Goal: Task Accomplishment & Management: Use online tool/utility

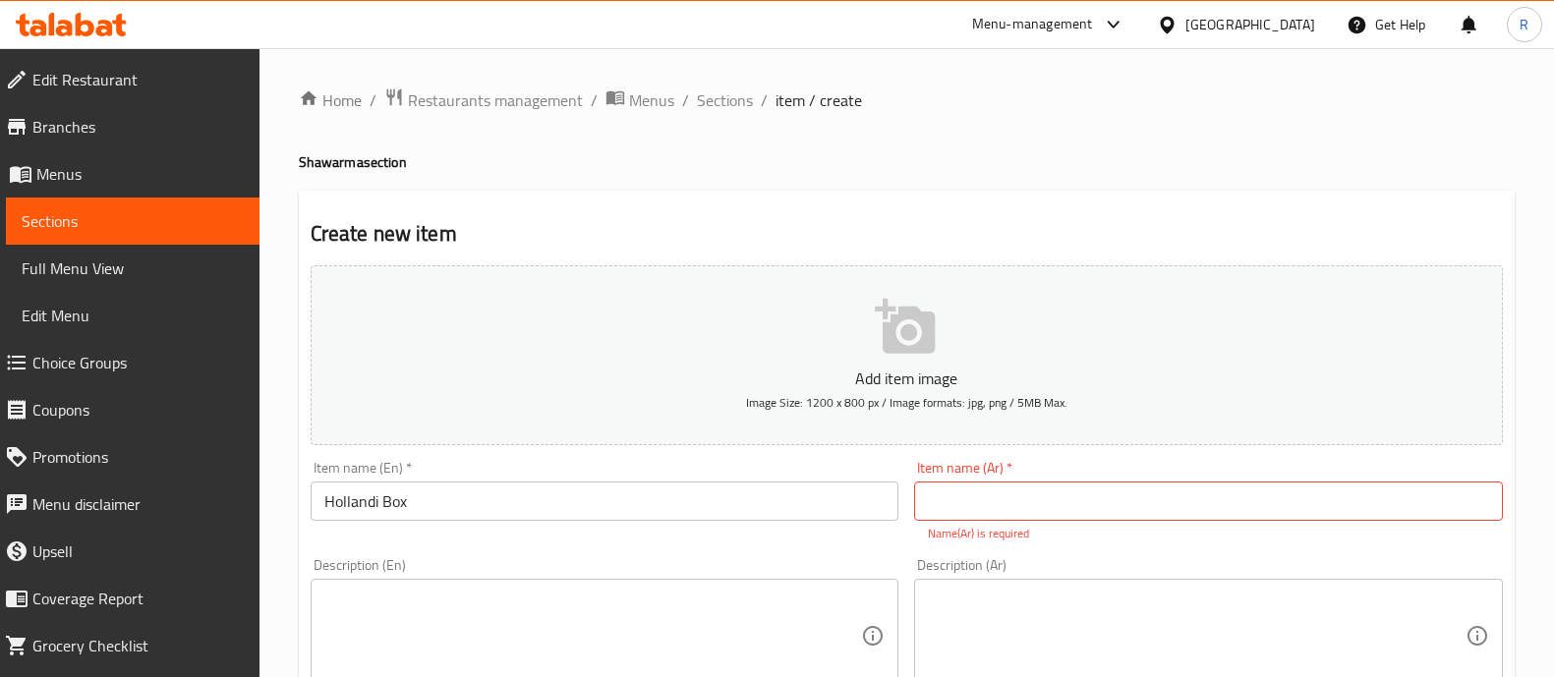
scroll to position [74, 0]
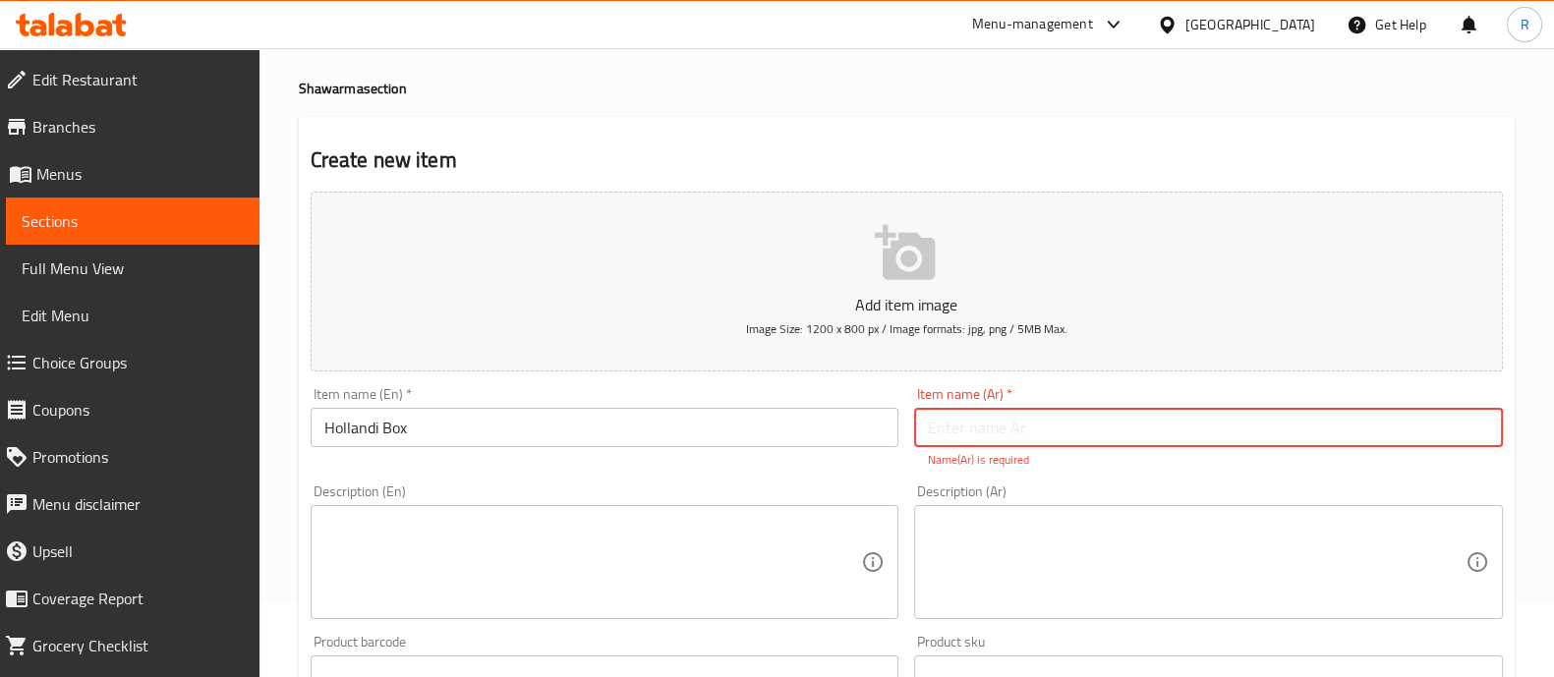
paste input "صندوق هولندي"
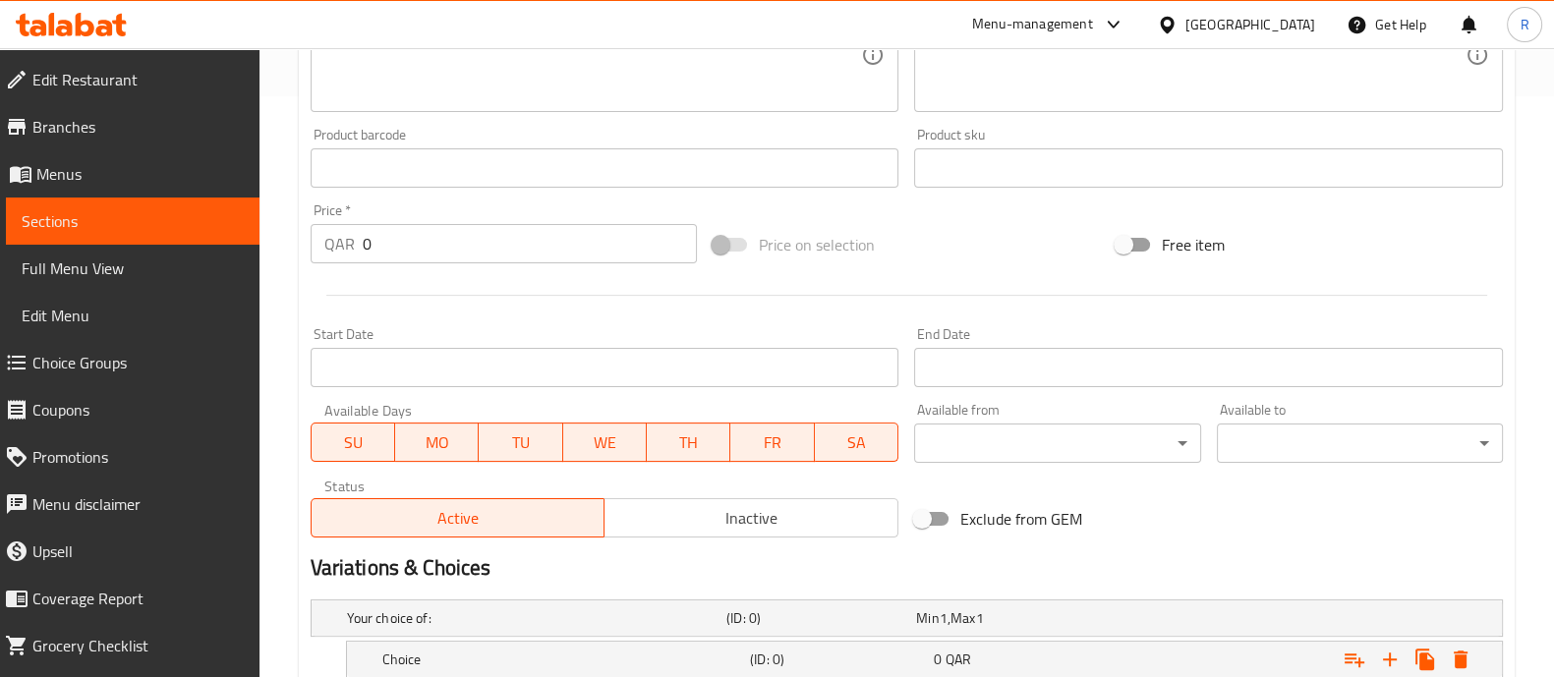
scroll to position [718, 0]
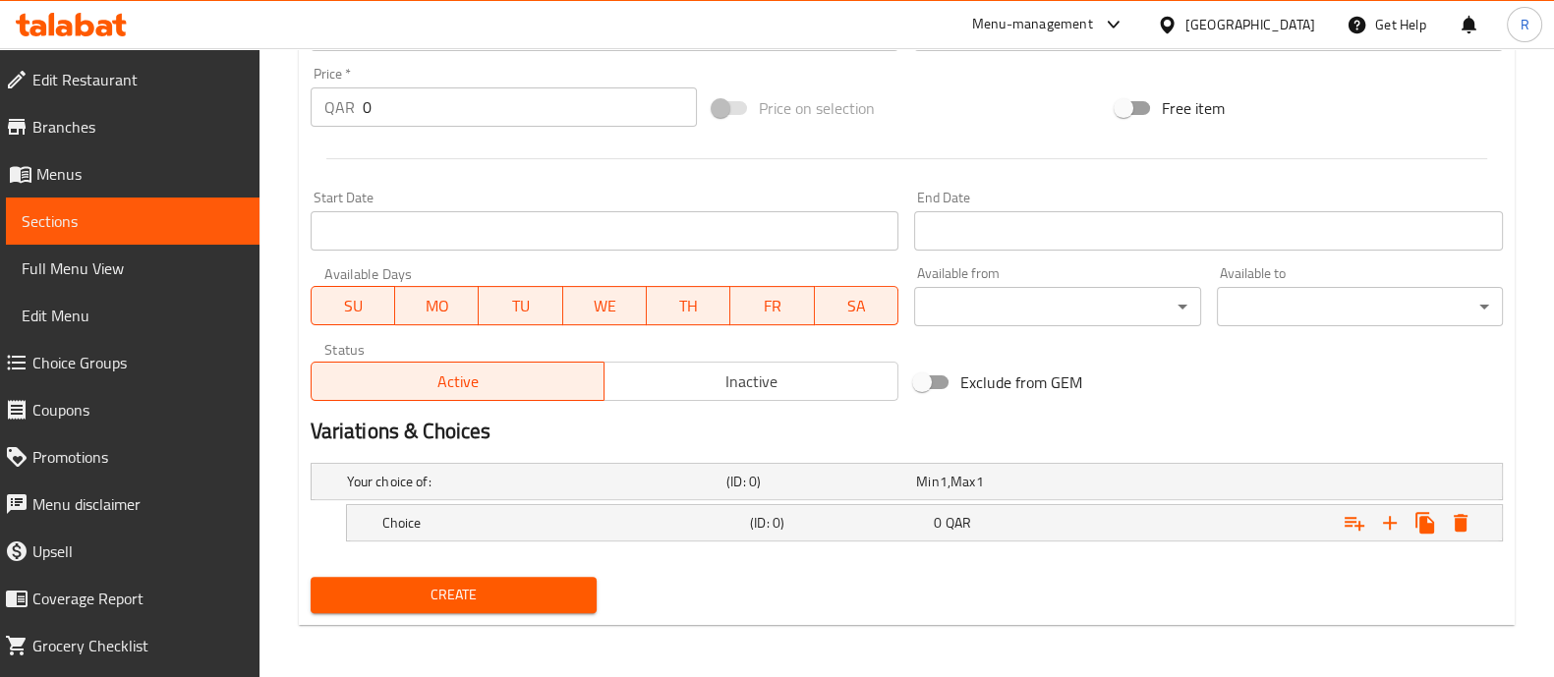
type input "صندوق هولندي"
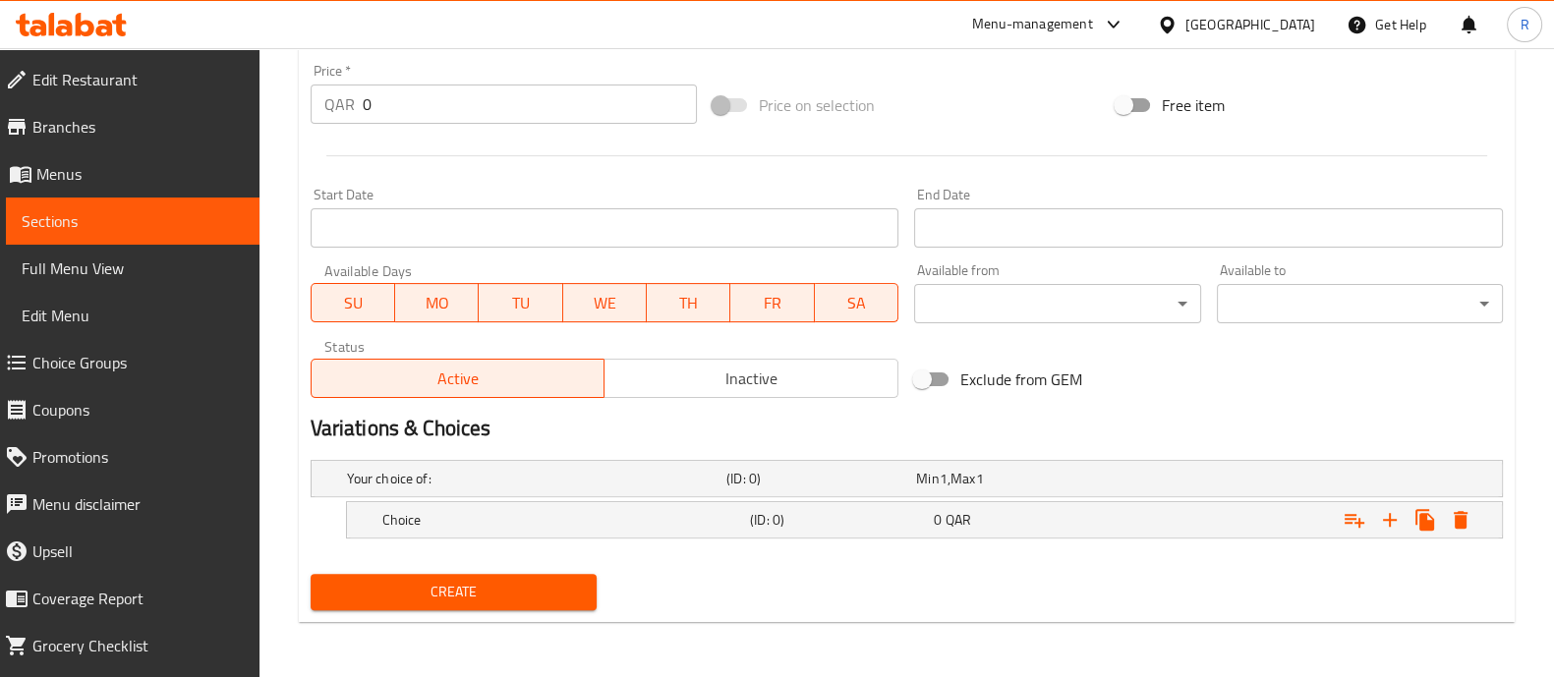
scroll to position [697, 0]
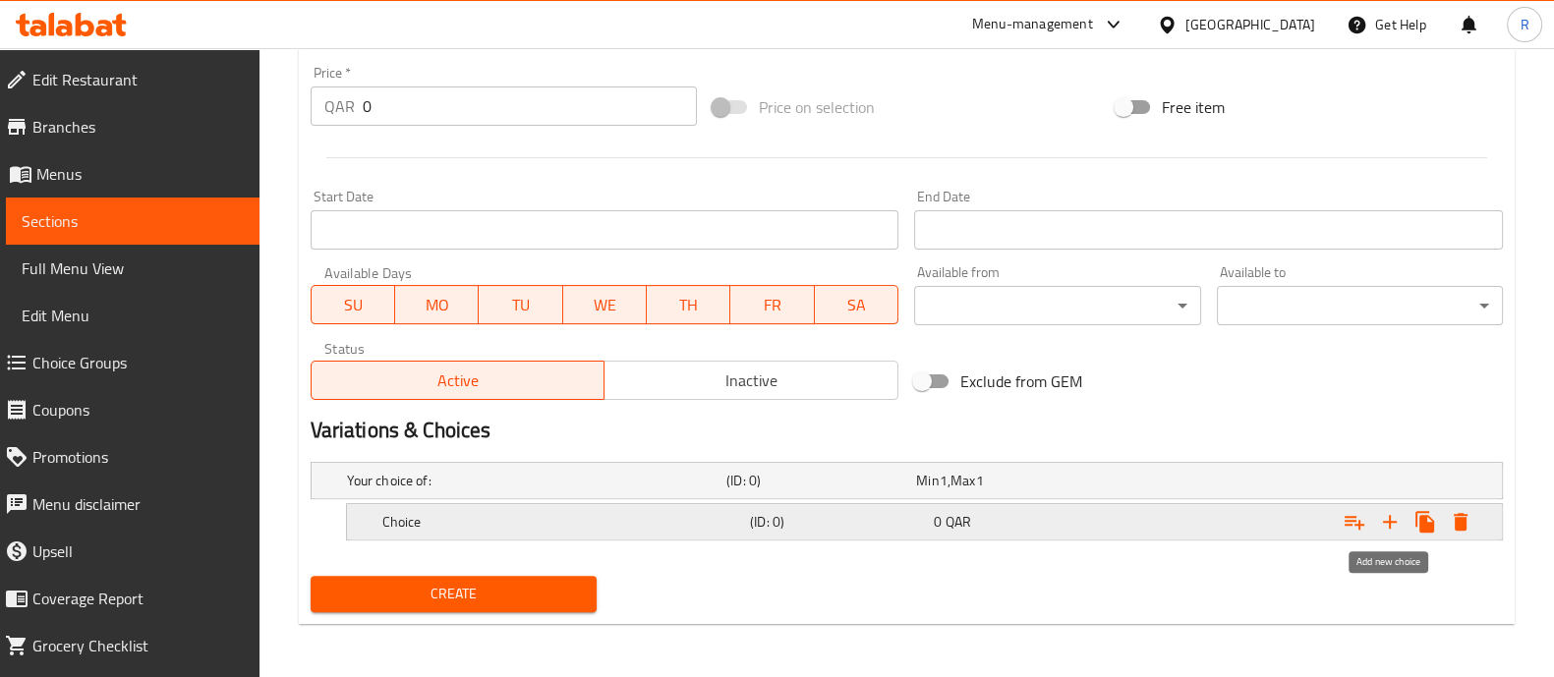
click at [1396, 510] on icon "Expand" at bounding box center [1390, 522] width 24 height 24
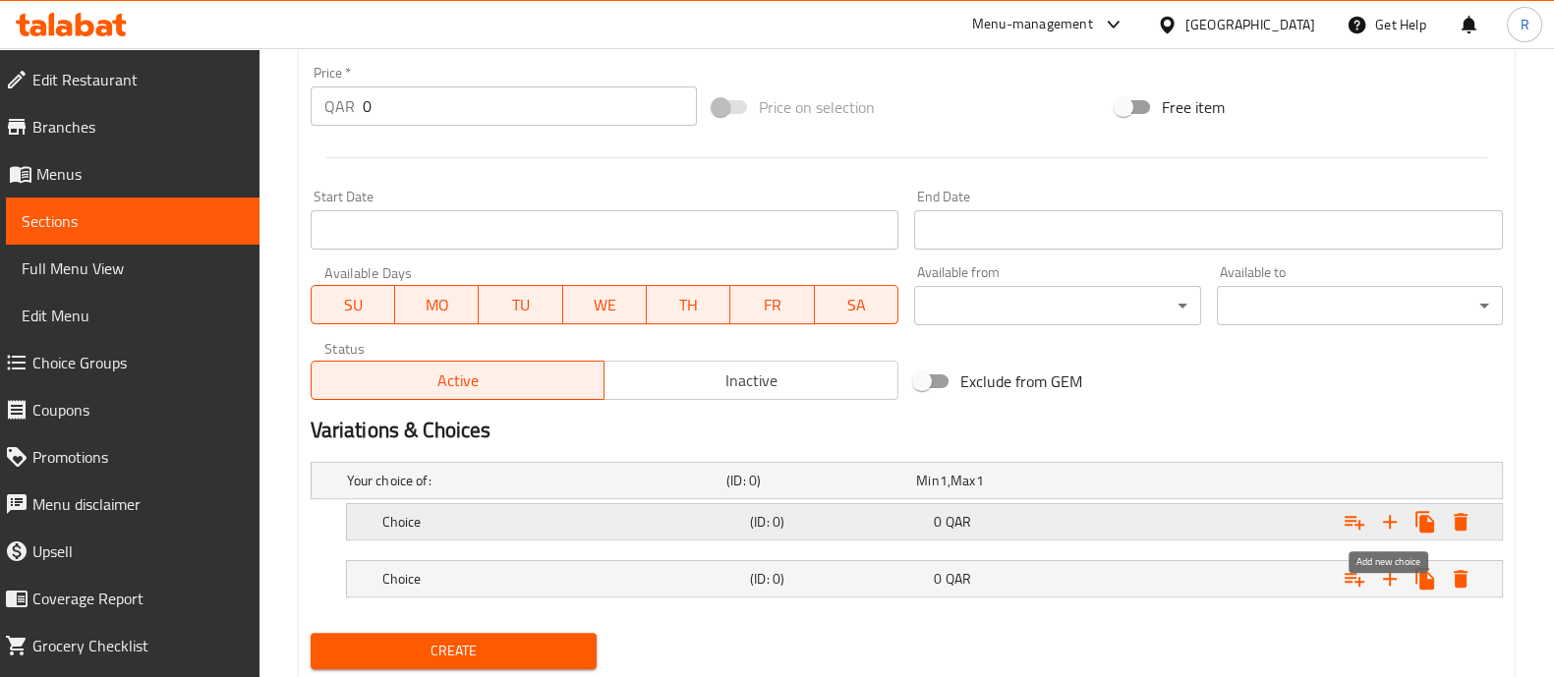
scroll to position [753, 0]
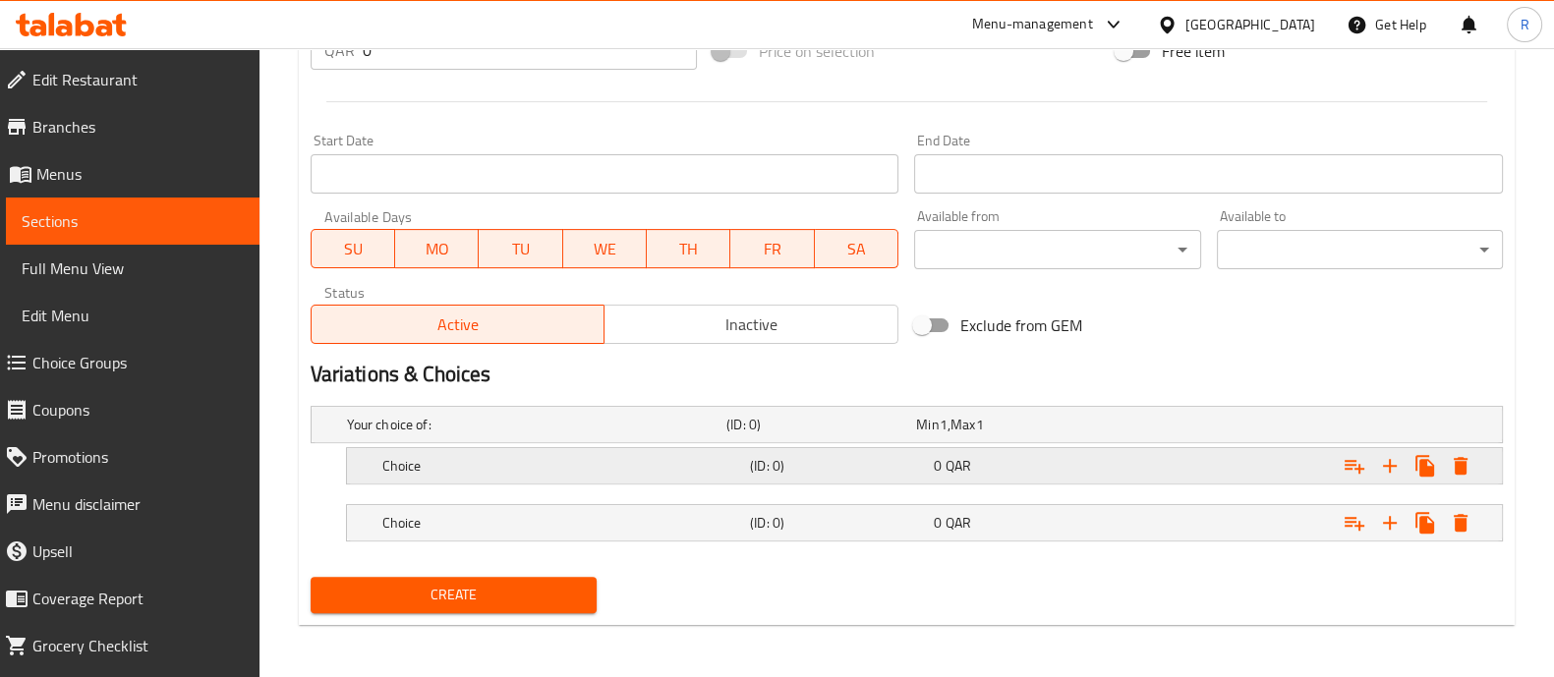
click at [467, 434] on h5 "Choice" at bounding box center [533, 425] width 372 height 20
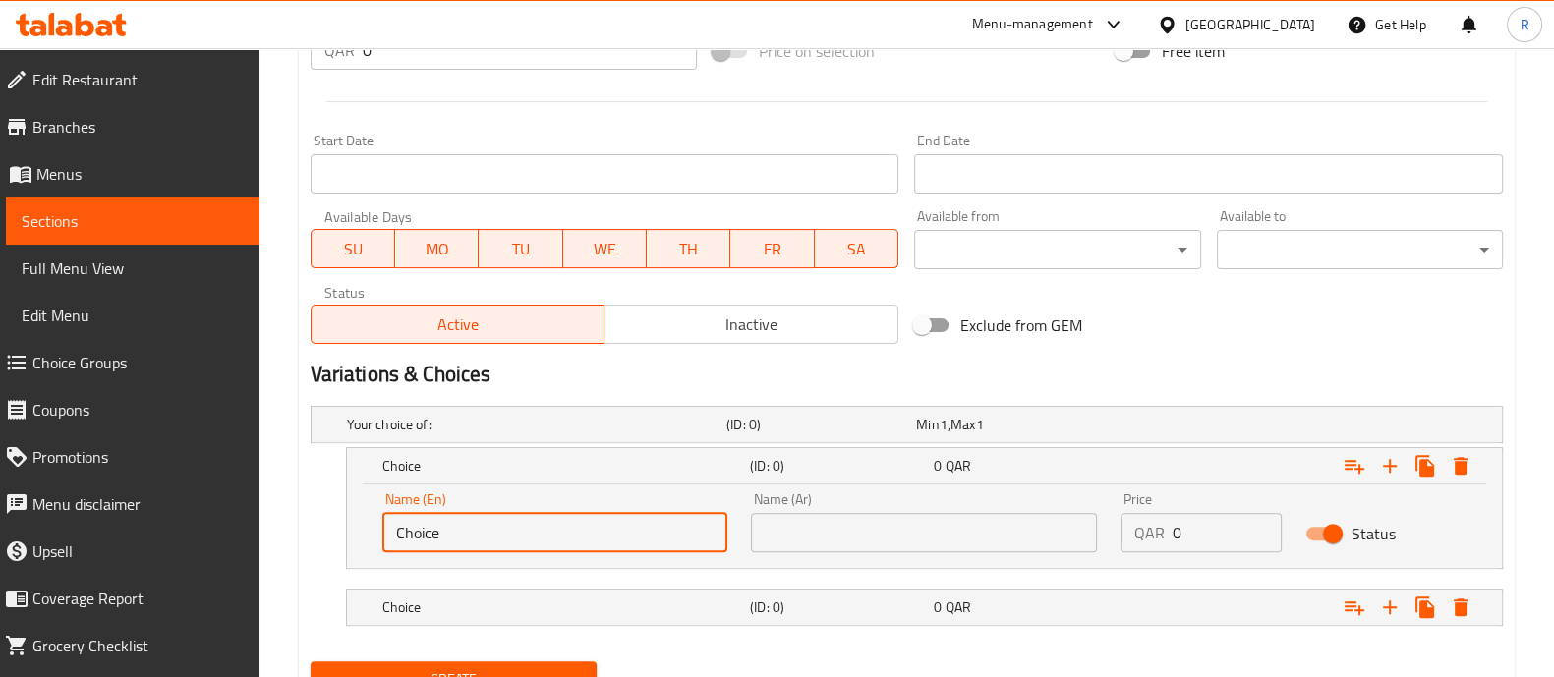
drag, startPoint x: 462, startPoint y: 543, endPoint x: 319, endPoint y: 572, distance: 145.6
click at [319, 572] on div "Your choice of: (ID: 0) Min 1 , Max 1 Name (En) Your choice of: Name (En) Name …" at bounding box center [907, 526] width 1208 height 256
type input "Small"
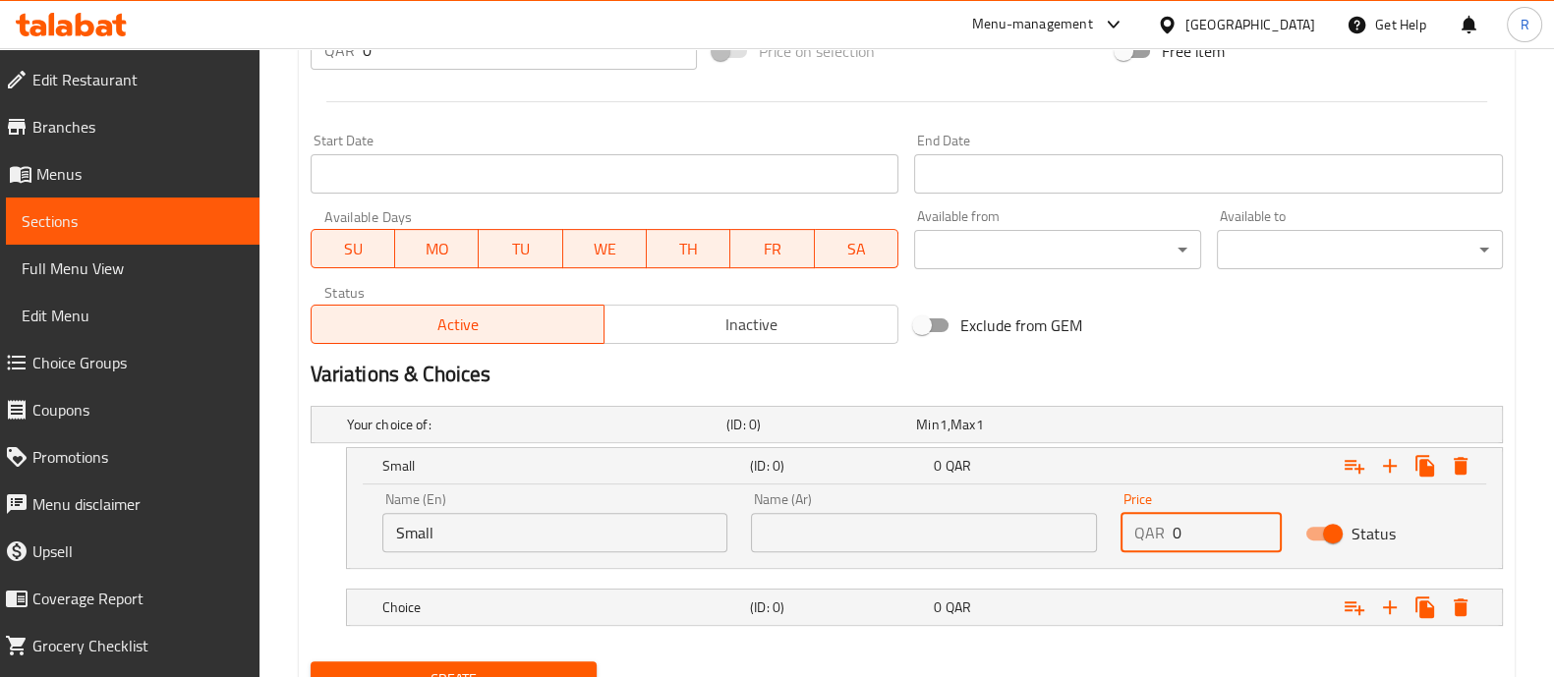
drag, startPoint x: 1207, startPoint y: 549, endPoint x: 1076, endPoint y: 532, distance: 131.8
click at [1076, 532] on div "Name (En) Small Name (En) Name (Ar) Name (Ar) Price QAR 0 Price Status" at bounding box center [925, 523] width 1108 height 84
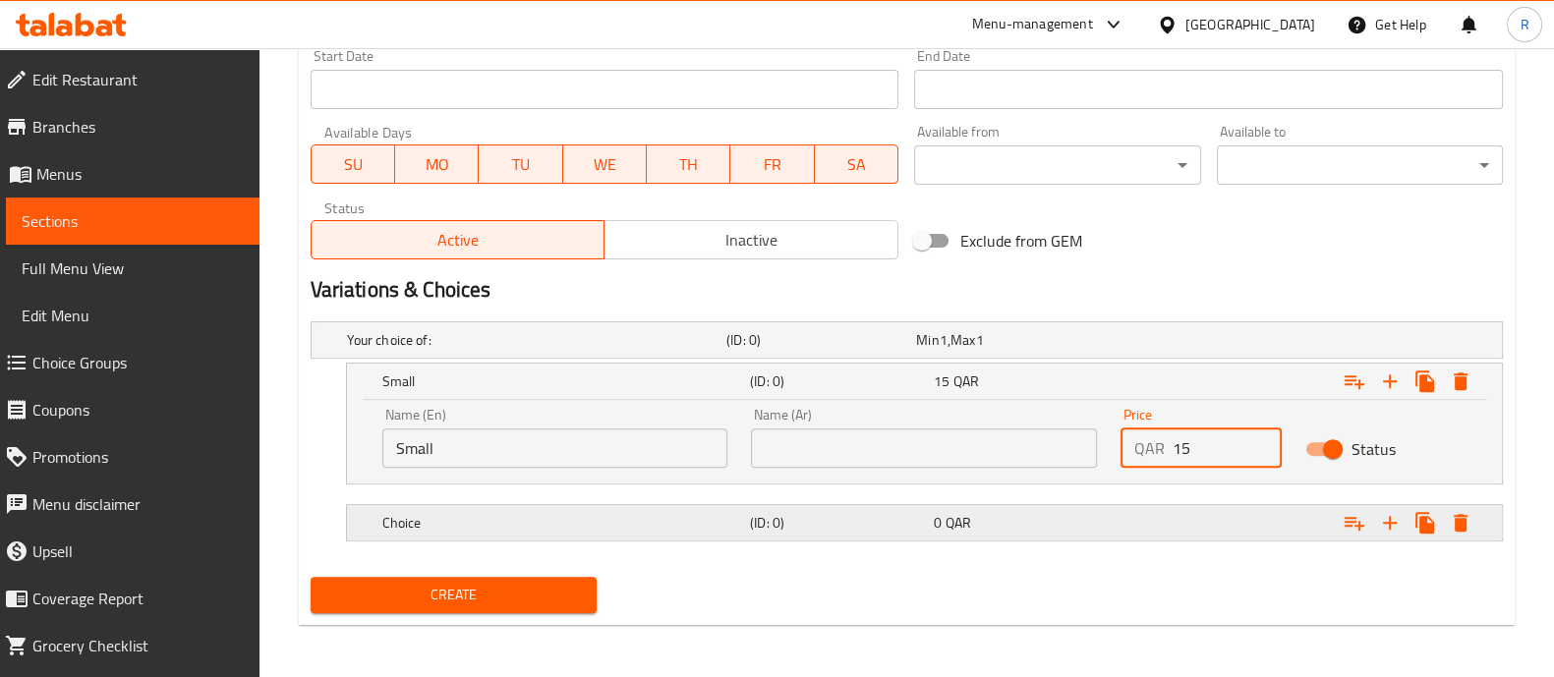
type input "15"
click at [629, 354] on div "Choice" at bounding box center [532, 340] width 379 height 28
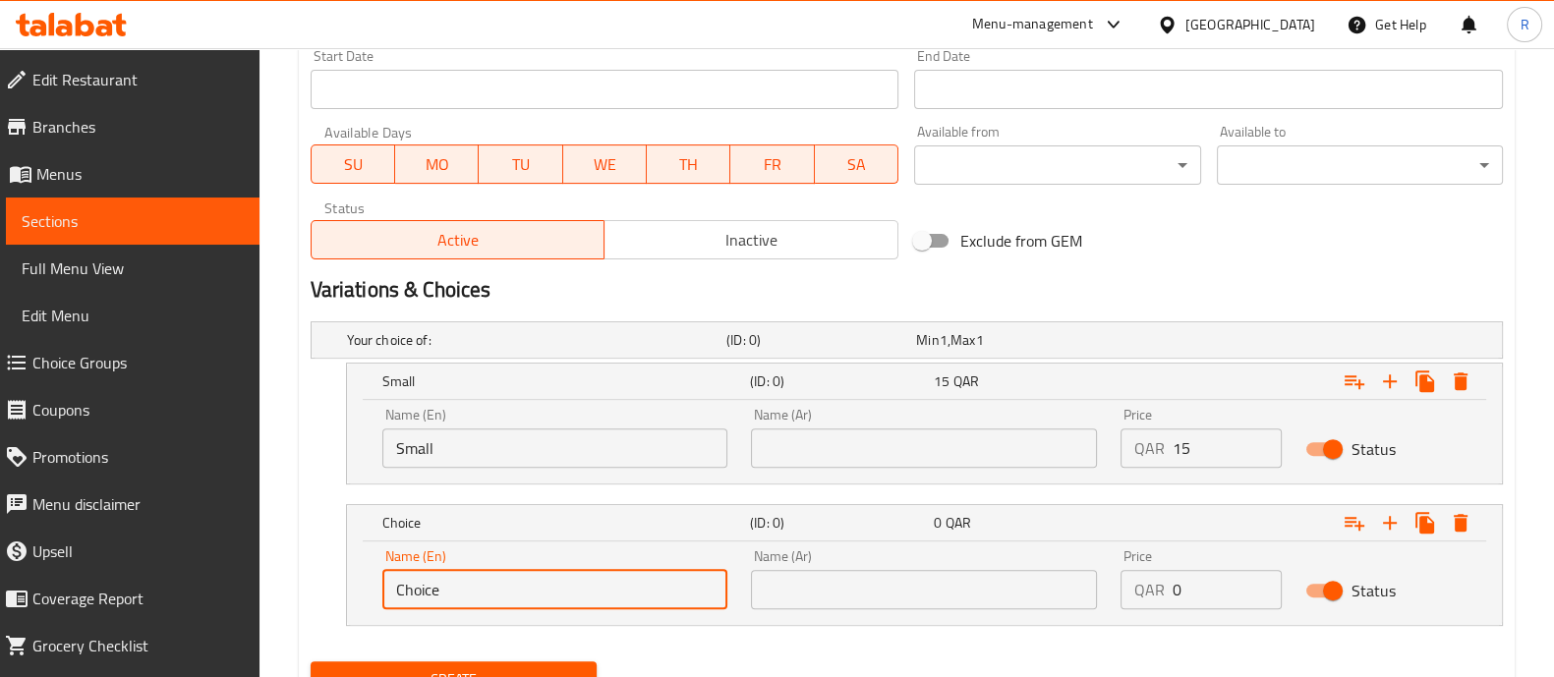
drag, startPoint x: 462, startPoint y: 587, endPoint x: 198, endPoint y: 621, distance: 266.7
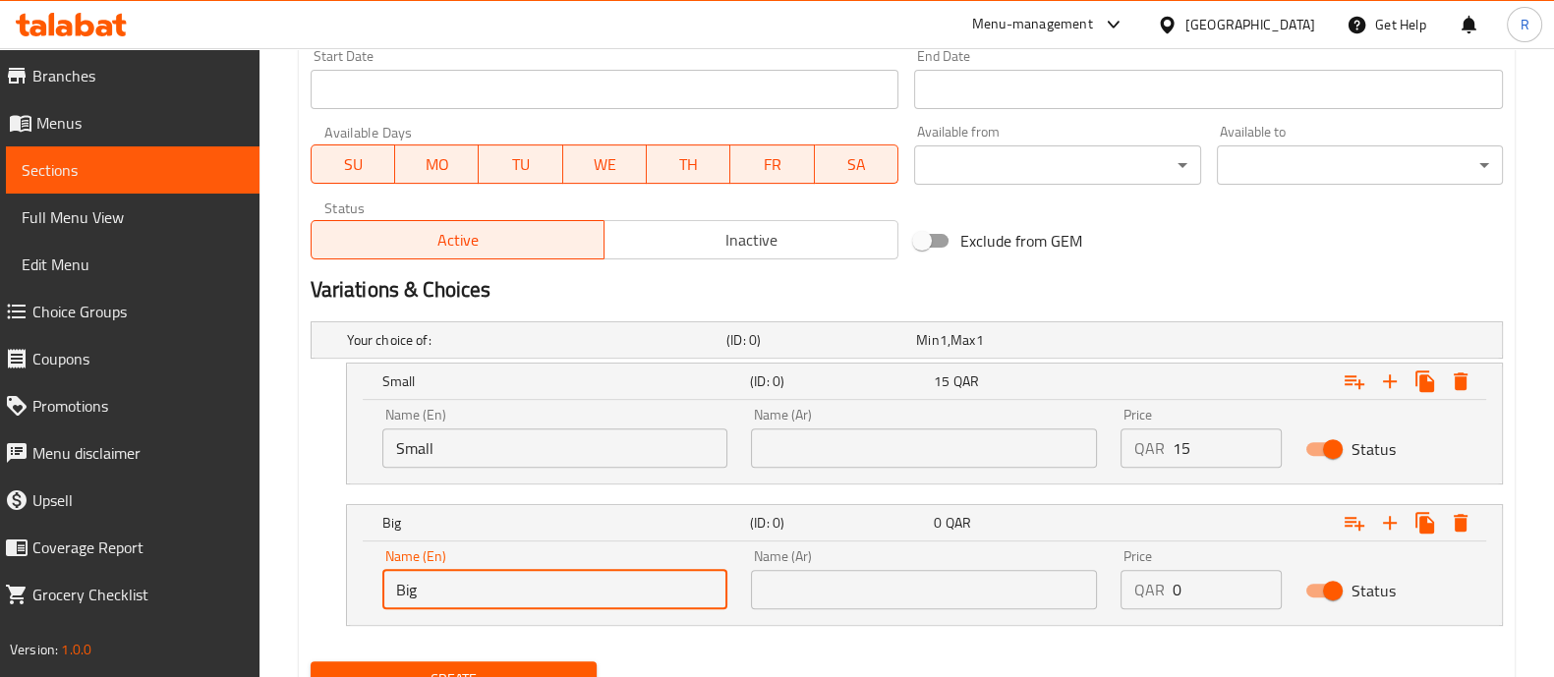
type input "Big"
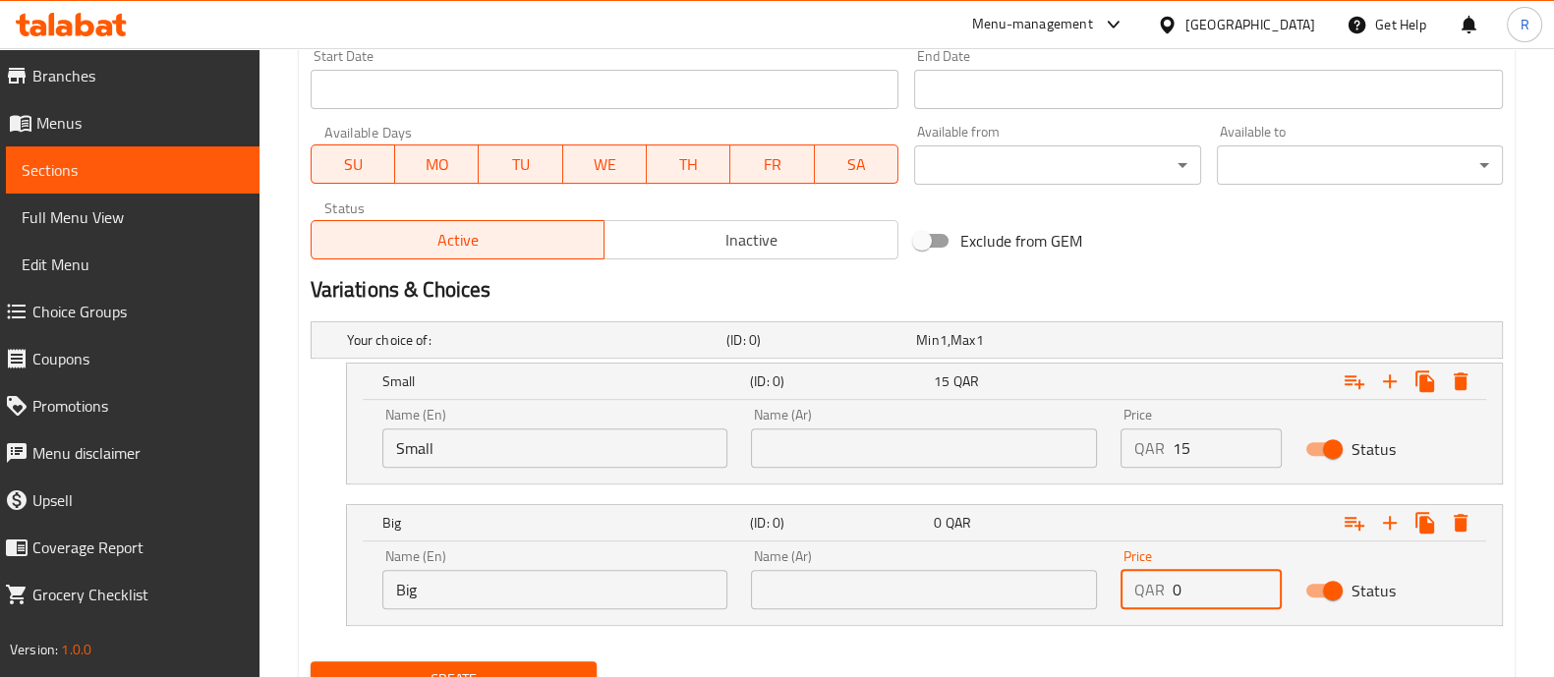
drag, startPoint x: 1234, startPoint y: 591, endPoint x: 1030, endPoint y: 636, distance: 208.4
click at [1030, 636] on div "Your choice of: (ID: 0) Min 1 , Max 1 Name (En) Your choice of: Name (En) Name …" at bounding box center [907, 484] width 1208 height 340
type input "25"
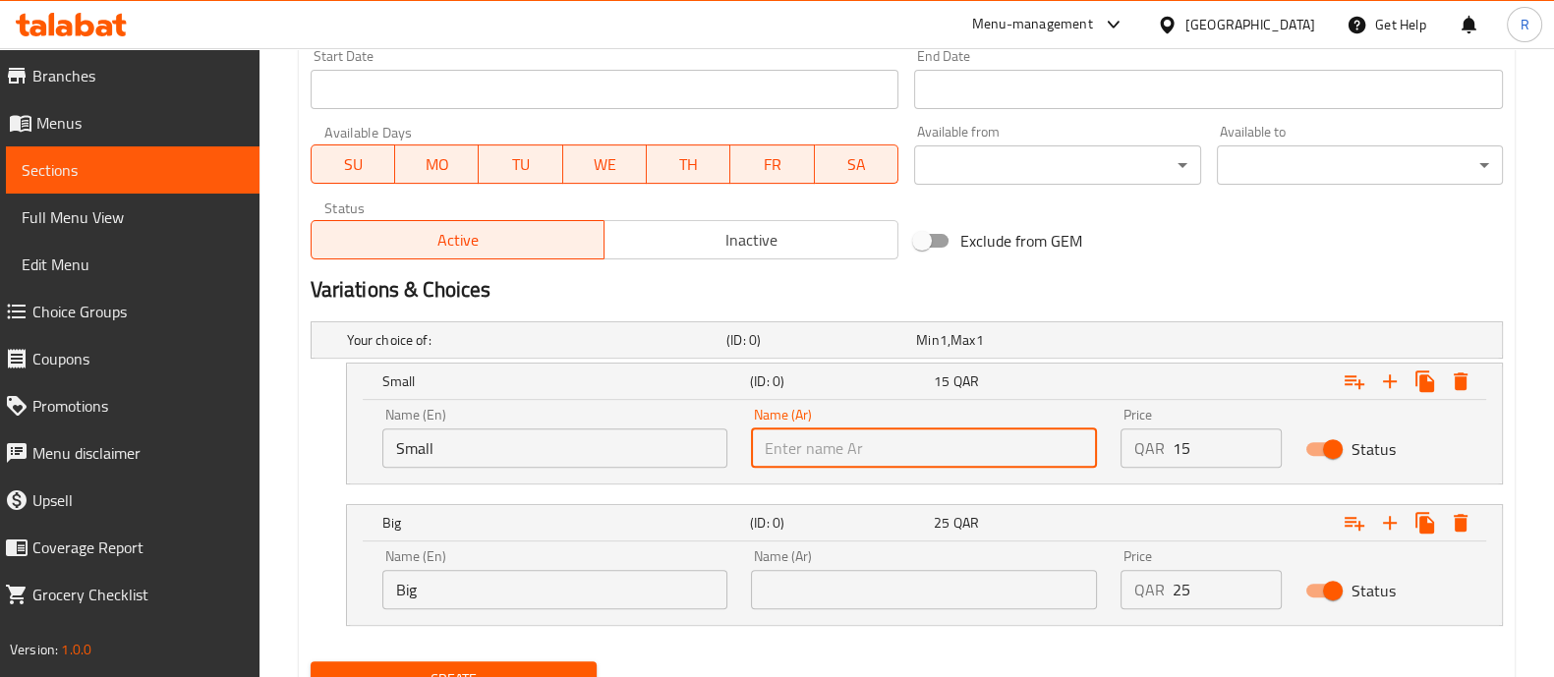
click at [953, 456] on input "text" at bounding box center [924, 448] width 346 height 39
paste input "صغيرة كبيرة"
drag, startPoint x: 757, startPoint y: 446, endPoint x: 811, endPoint y: 443, distance: 54.1
click at [811, 443] on input "صغيرة كبيرة" at bounding box center [924, 448] width 346 height 39
type input "صغير"
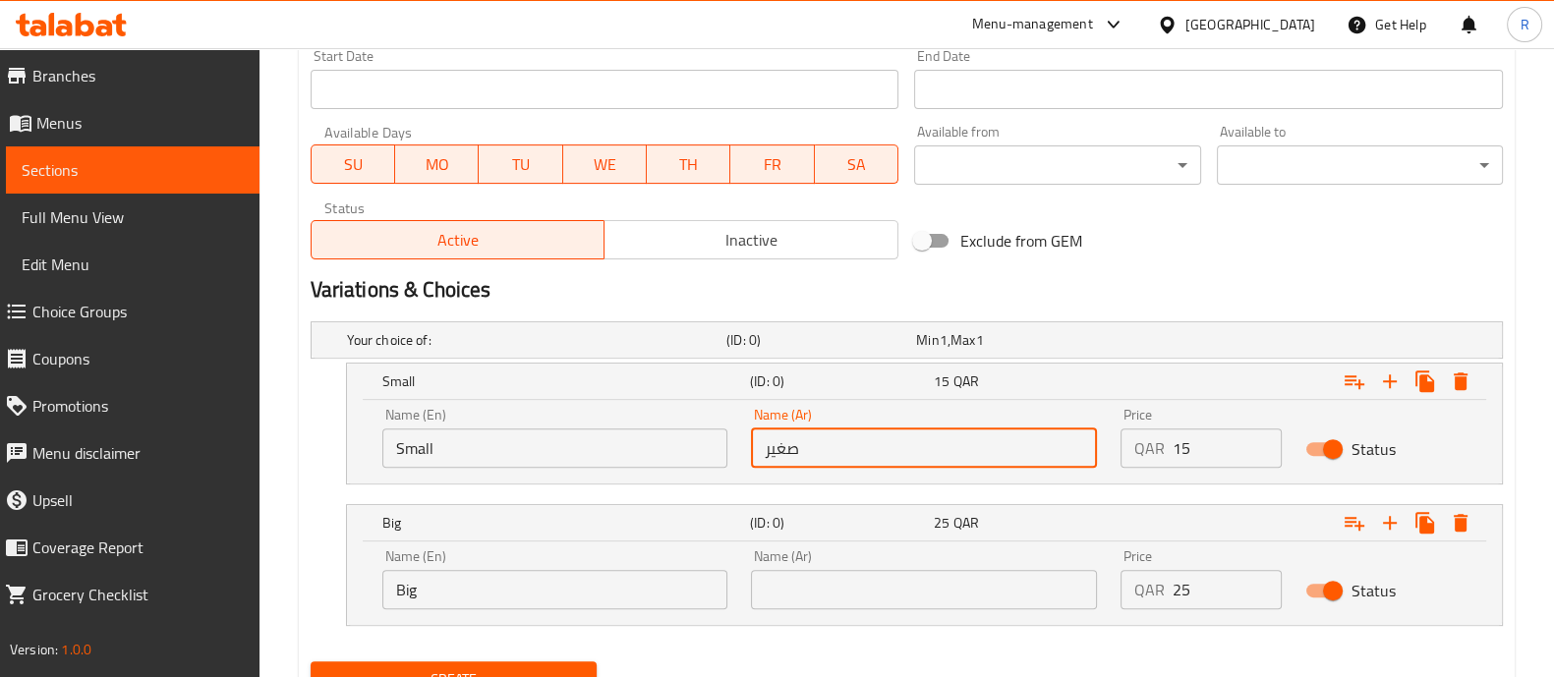
click at [789, 587] on input "text" at bounding box center [924, 589] width 346 height 39
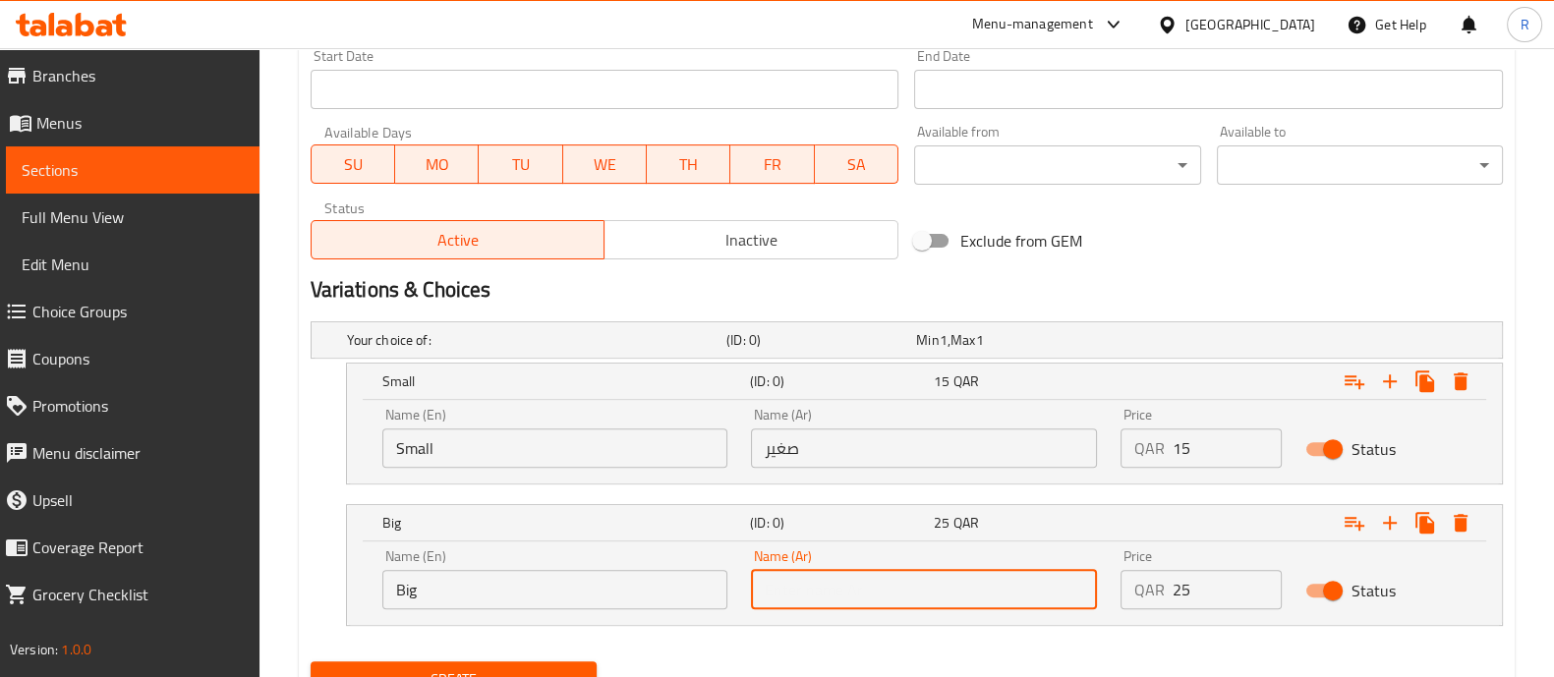
paste input "ة كبيرة"
click at [808, 587] on input "ة كبيرة" at bounding box center [924, 589] width 346 height 39
click at [811, 586] on input "ة كبيرة" at bounding box center [924, 589] width 346 height 39
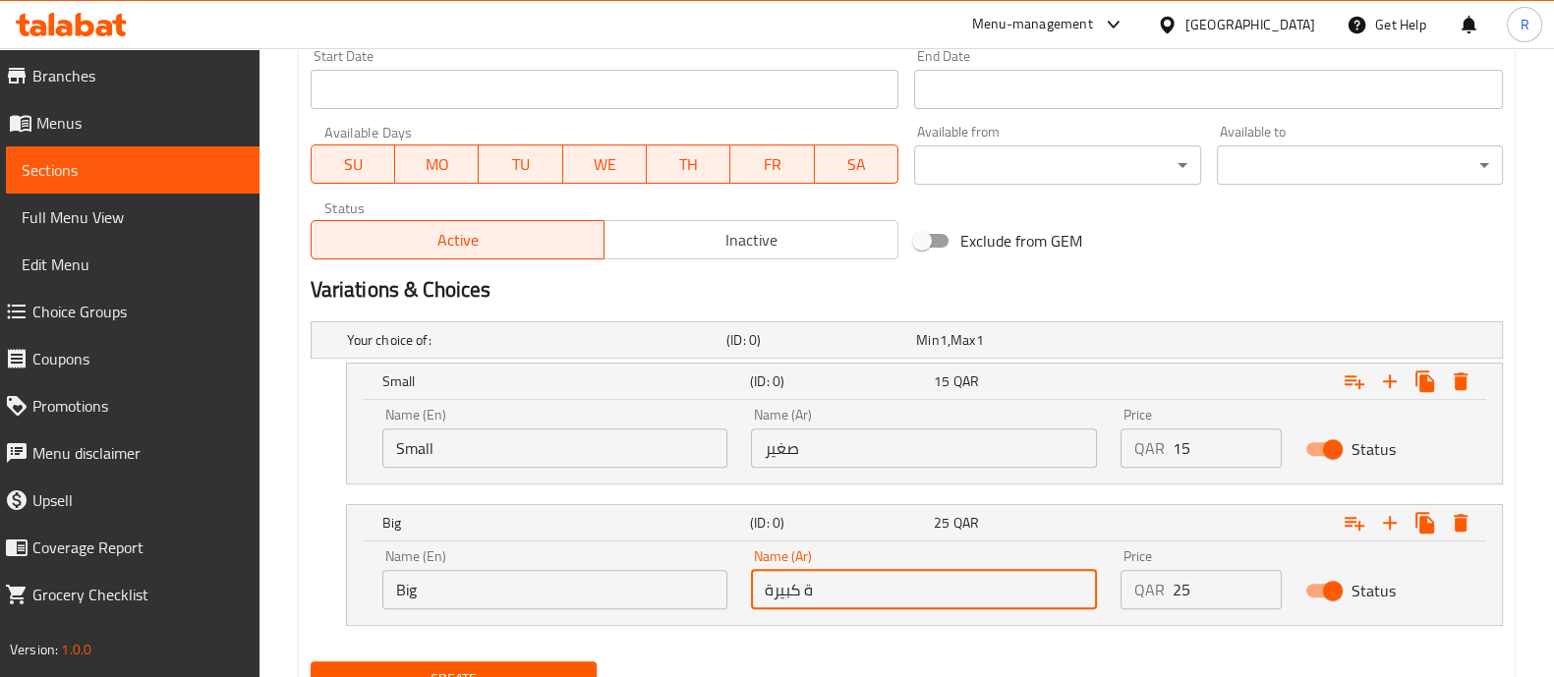
click at [811, 586] on input "ة كبيرة" at bounding box center [924, 589] width 346 height 39
click at [802, 584] on input "ة كبيرة" at bounding box center [924, 589] width 346 height 39
click at [777, 583] on input "كبيرة" at bounding box center [924, 589] width 346 height 39
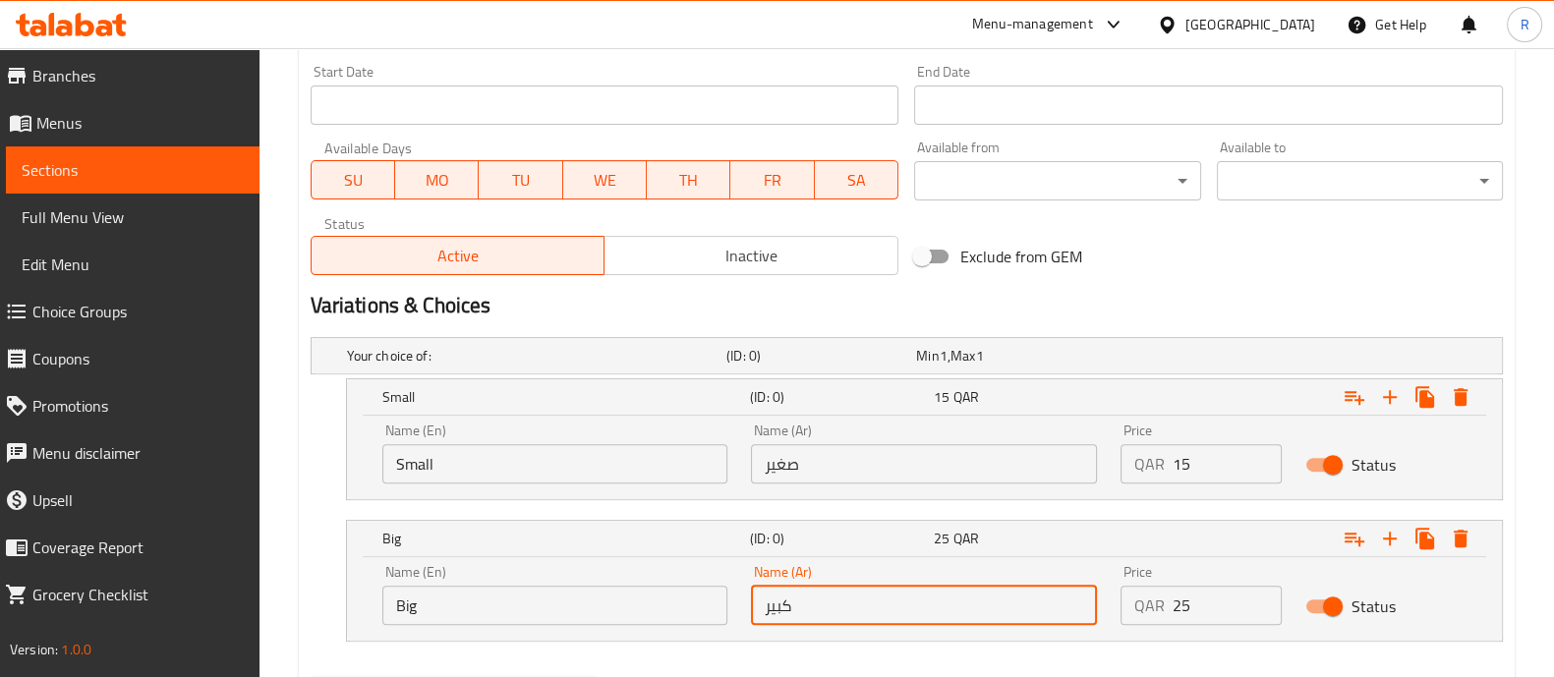
scroll to position [922, 0]
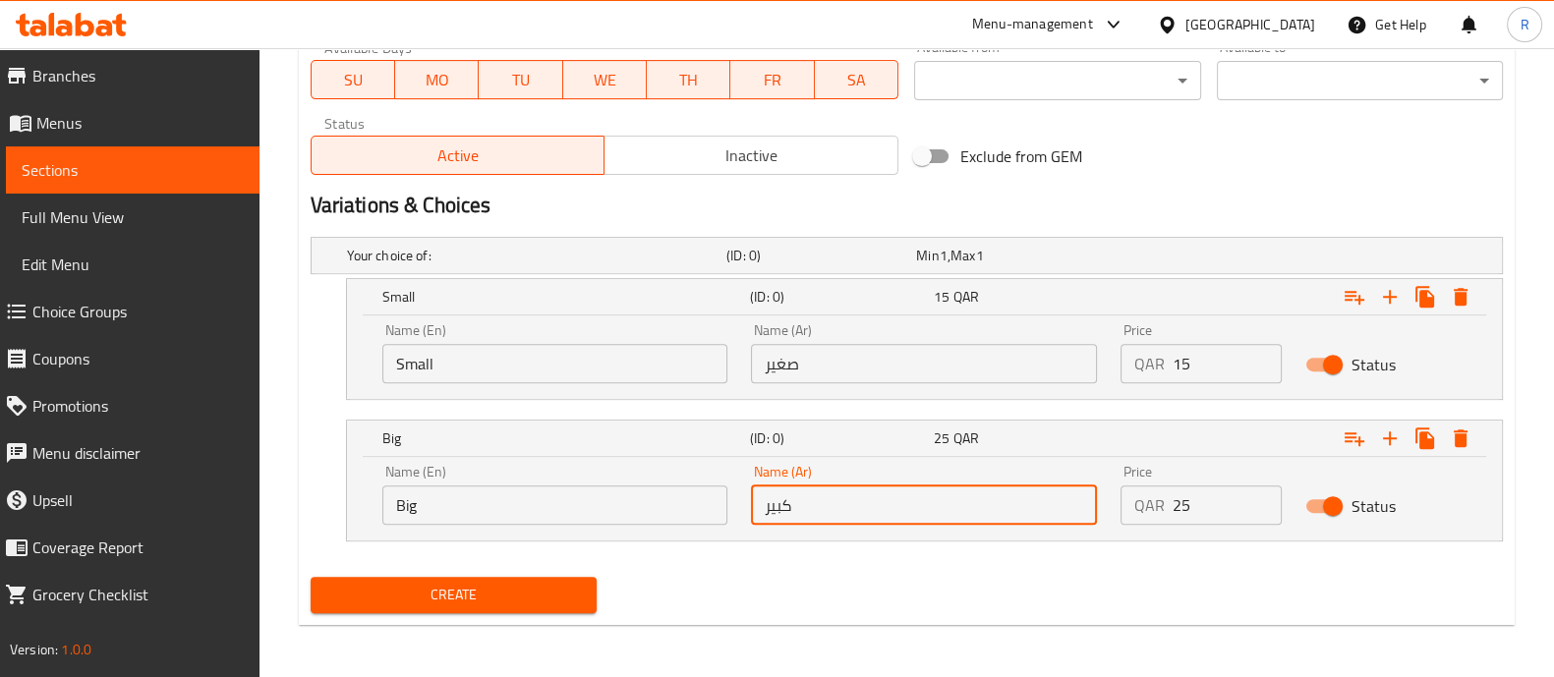
type input "كبير"
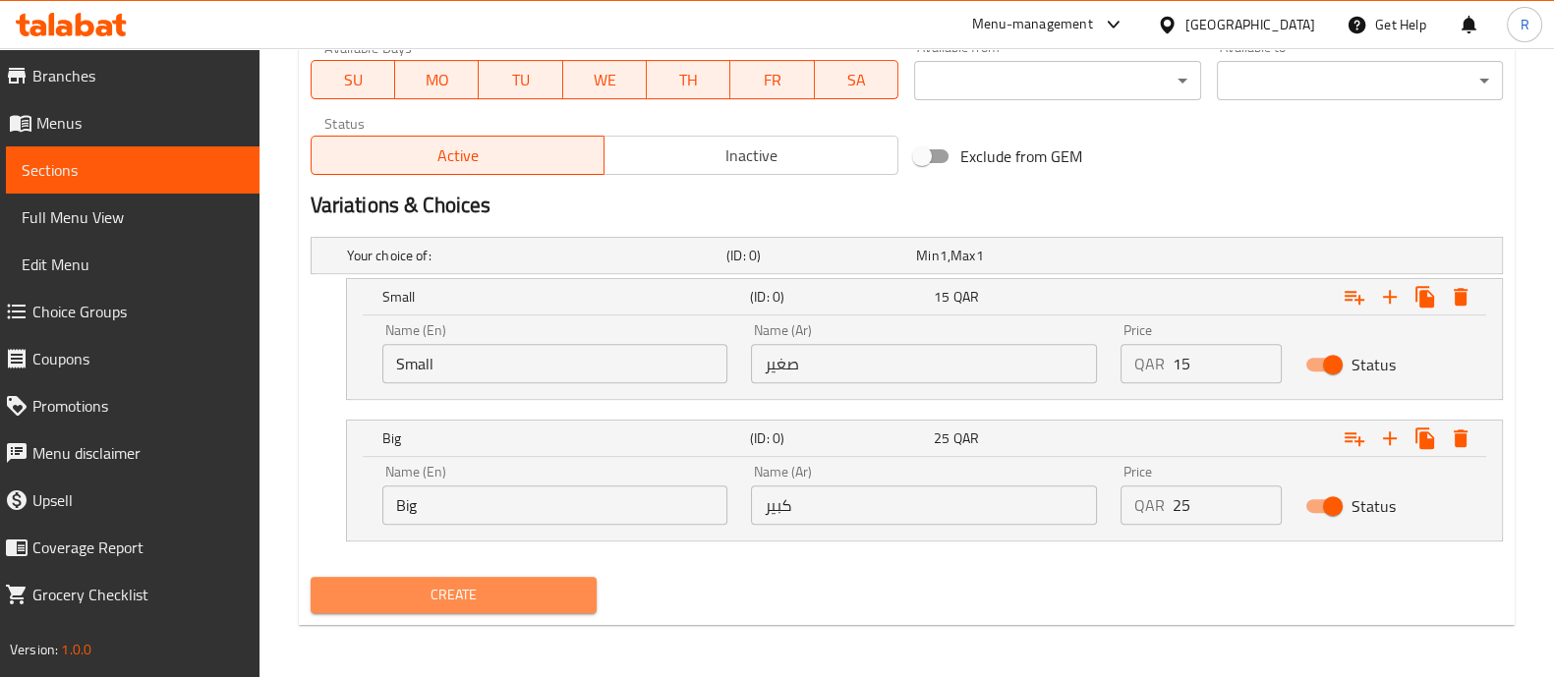
click at [491, 597] on span "Create" at bounding box center [453, 595] width 255 height 25
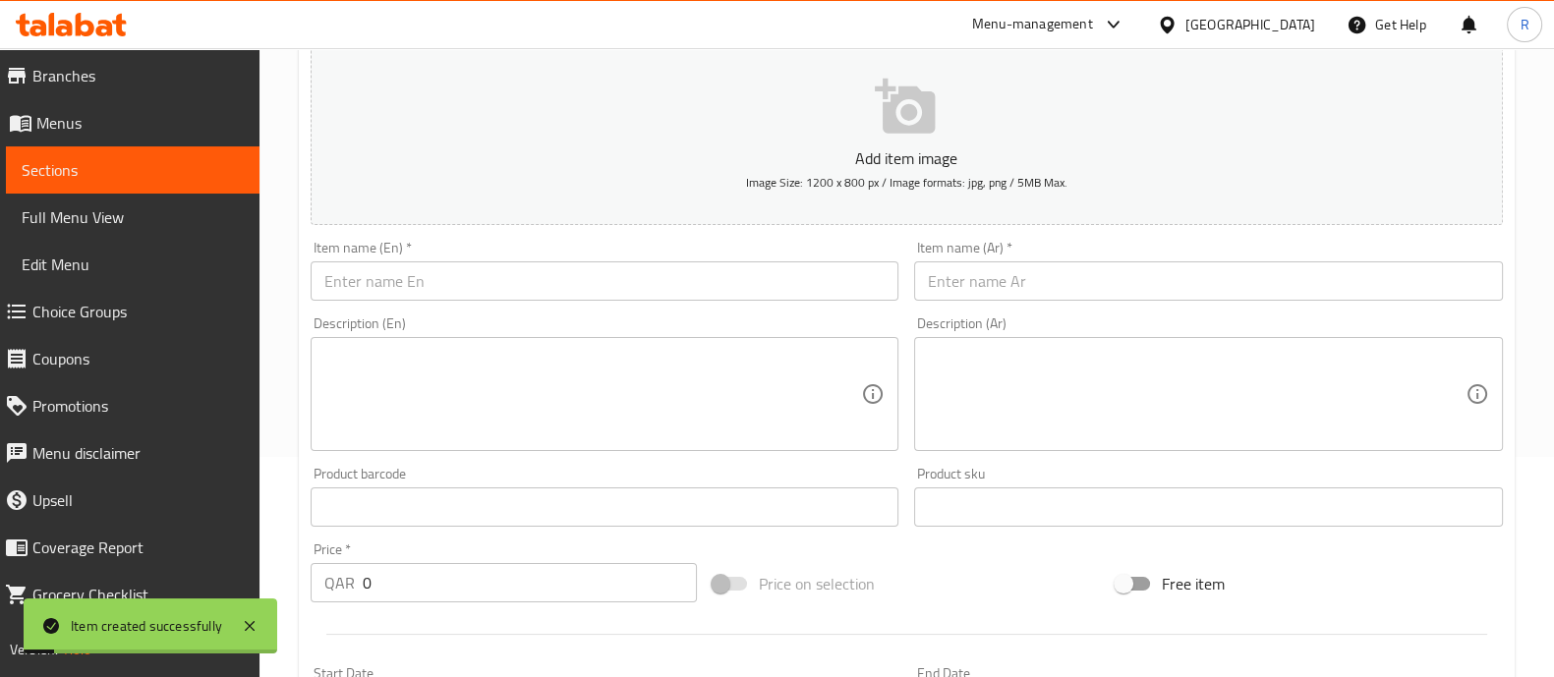
scroll to position [0, 0]
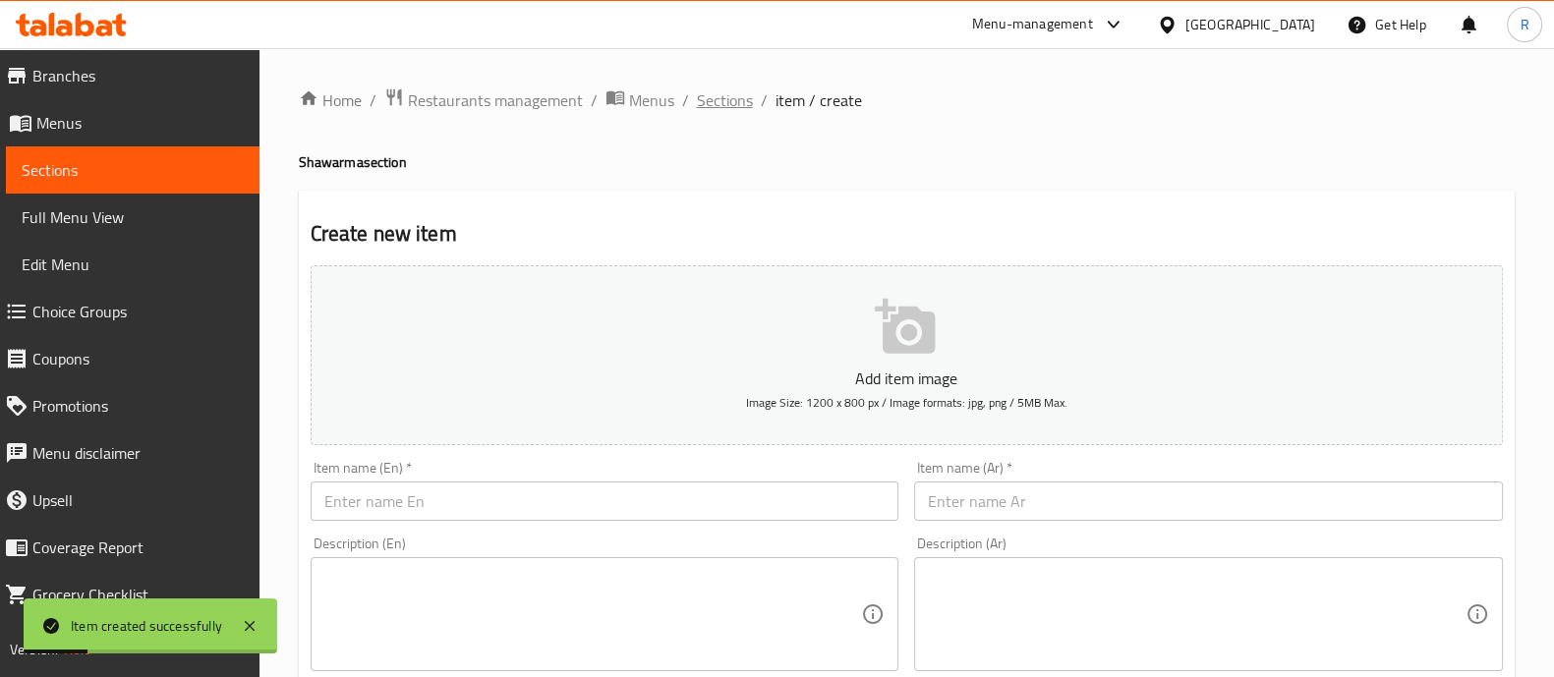
click at [722, 112] on span "Sections" at bounding box center [725, 100] width 56 height 24
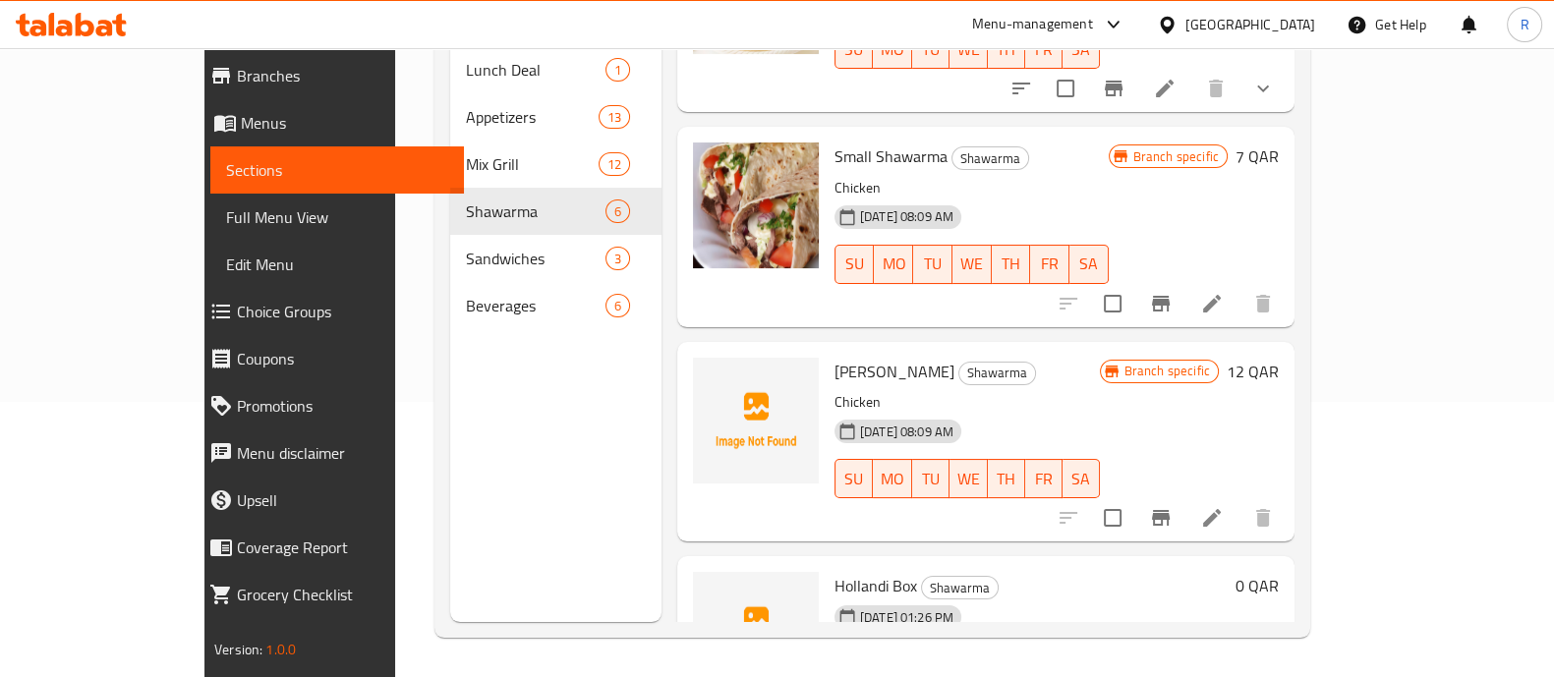
scroll to position [630, 0]
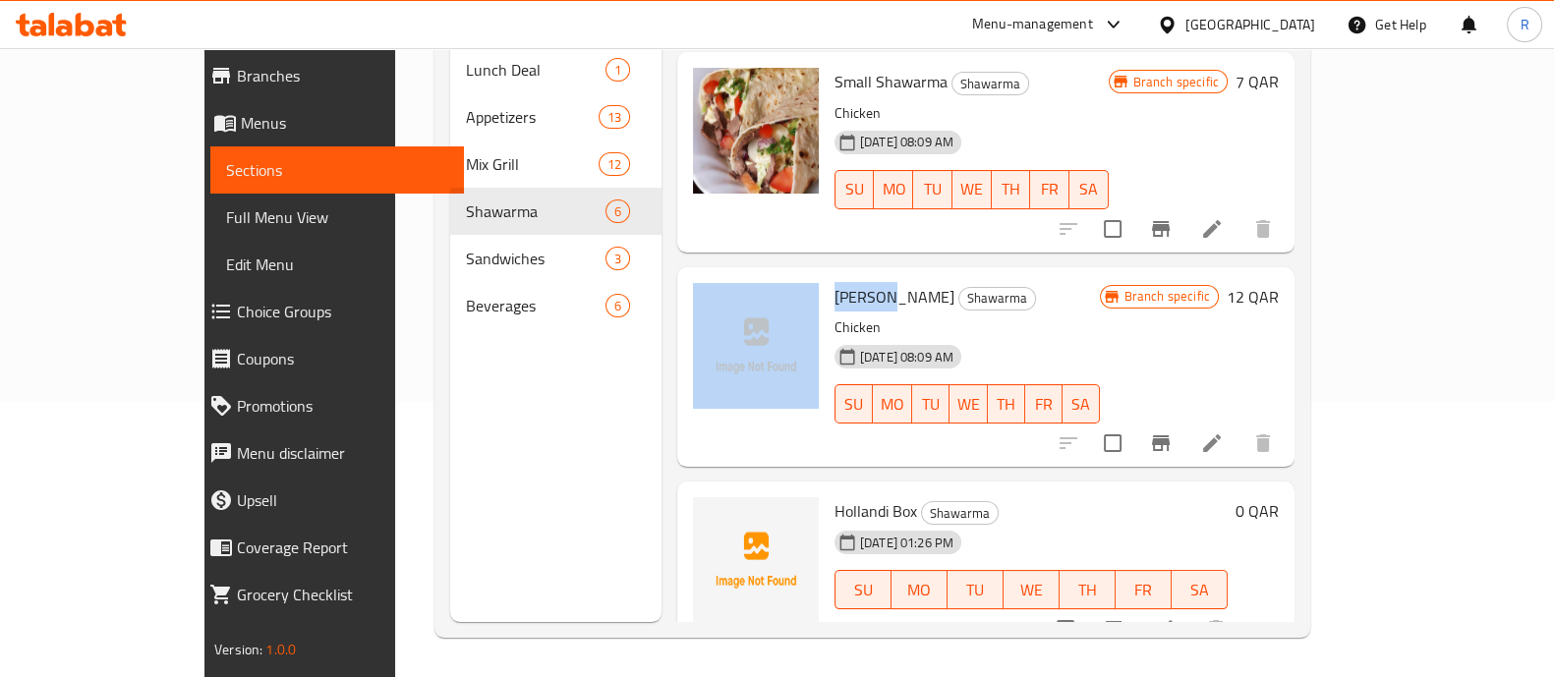
drag, startPoint x: 836, startPoint y: 260, endPoint x: 772, endPoint y: 282, distance: 67.5
click at [772, 282] on div "Sarukh Shawarma Shawarma Chicken [DATE] 08:09 AM SU MO TU WE TH FR [PERSON_NAME…" at bounding box center [986, 367] width 602 height 184
